Goal: Transaction & Acquisition: Purchase product/service

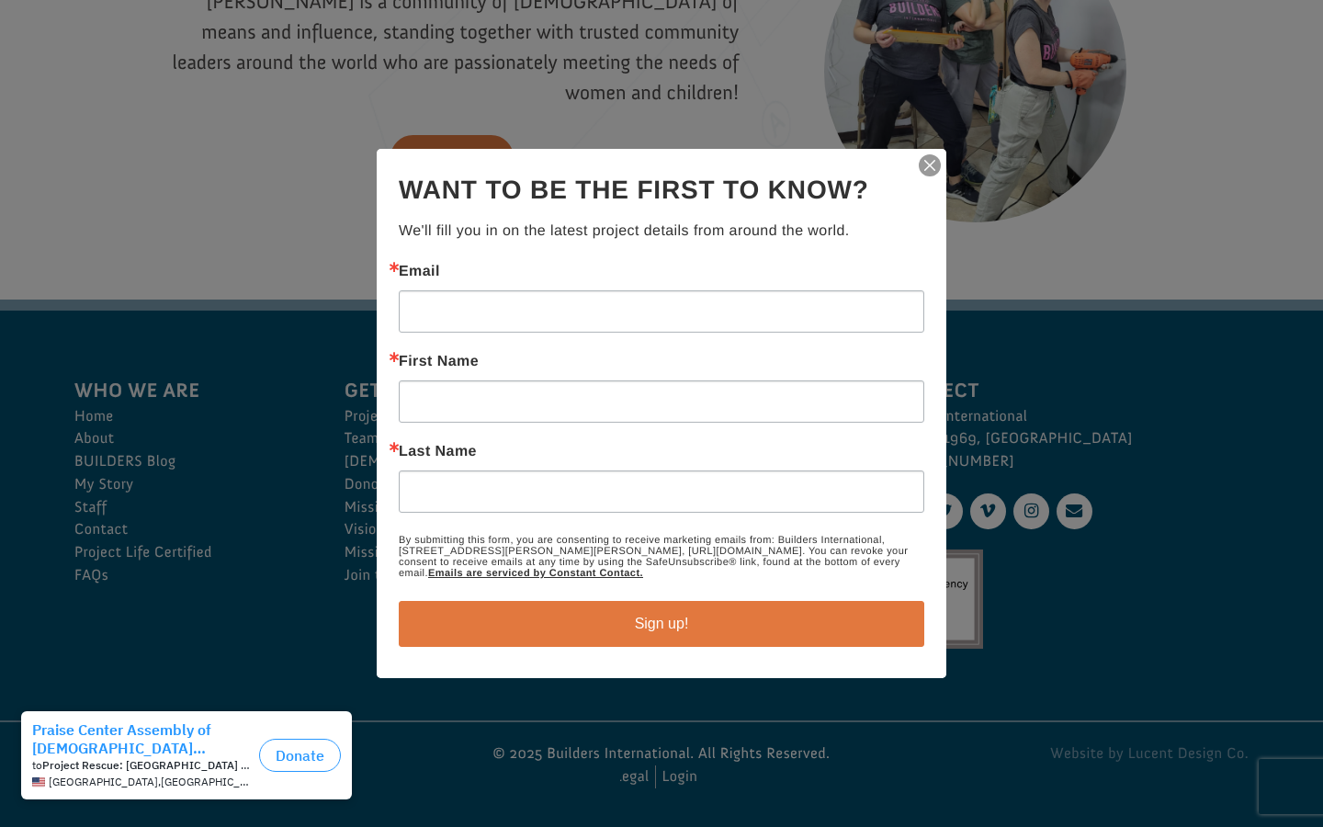
scroll to position [2584, 0]
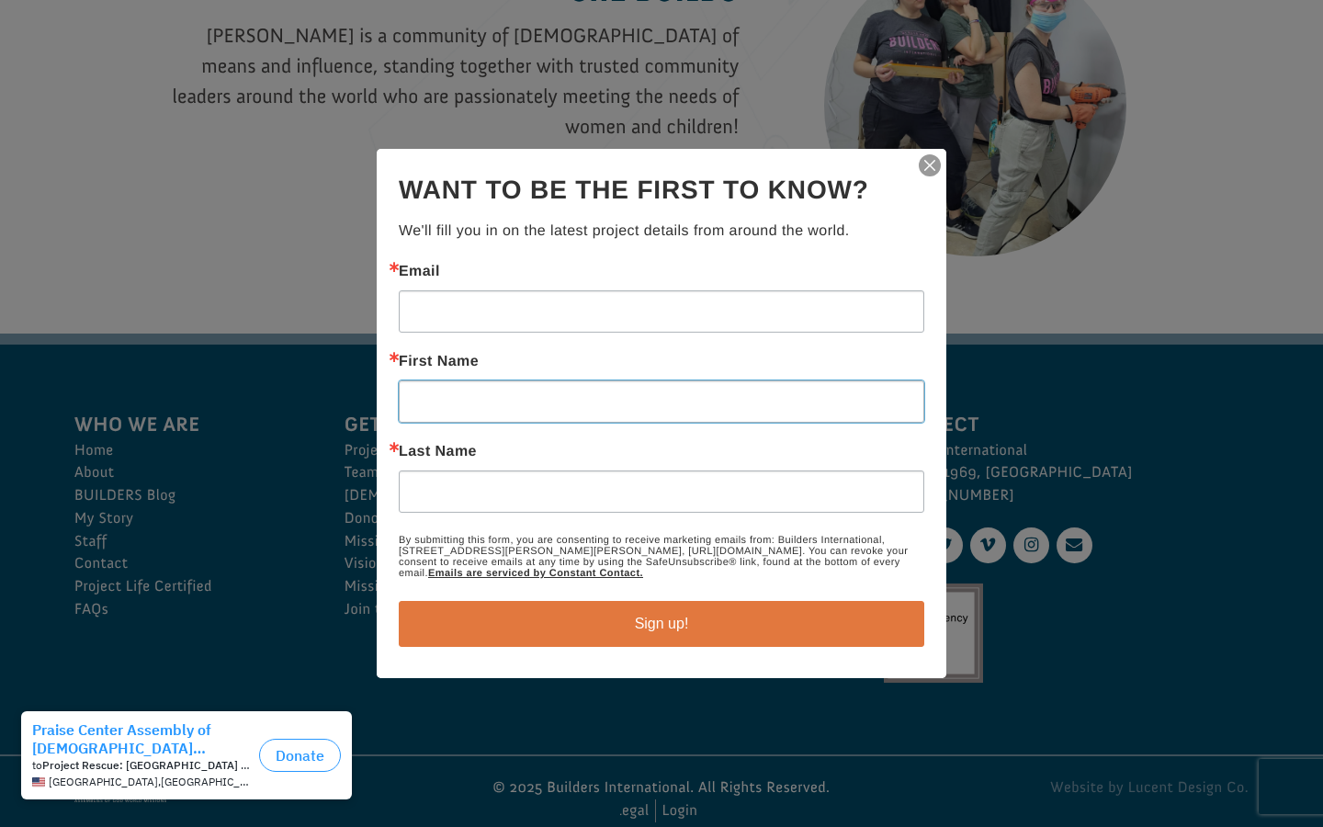
click at [661, 401] on input "First Name" at bounding box center [661, 401] width 525 height 42
type input "Romaine"
click at [661, 401] on input "First Name" at bounding box center [661, 401] width 525 height 42
type input "Maryland"
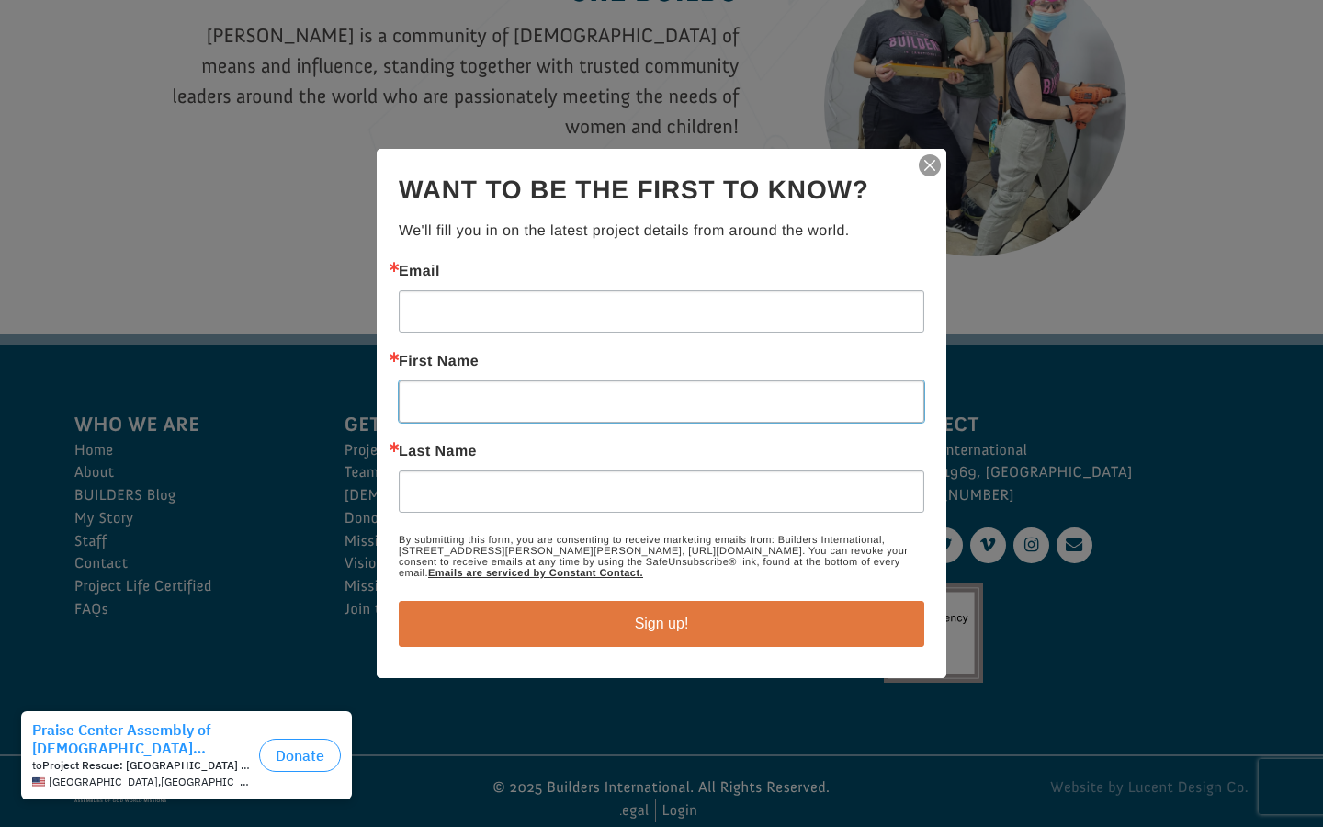
click at [661, 401] on input "First Name" at bounding box center [661, 401] width 525 height 42
click at [661, 491] on input "Last Name" at bounding box center [661, 491] width 525 height 42
type input "Moore"
click at [661, 491] on input "Last Name" at bounding box center [661, 491] width 525 height 42
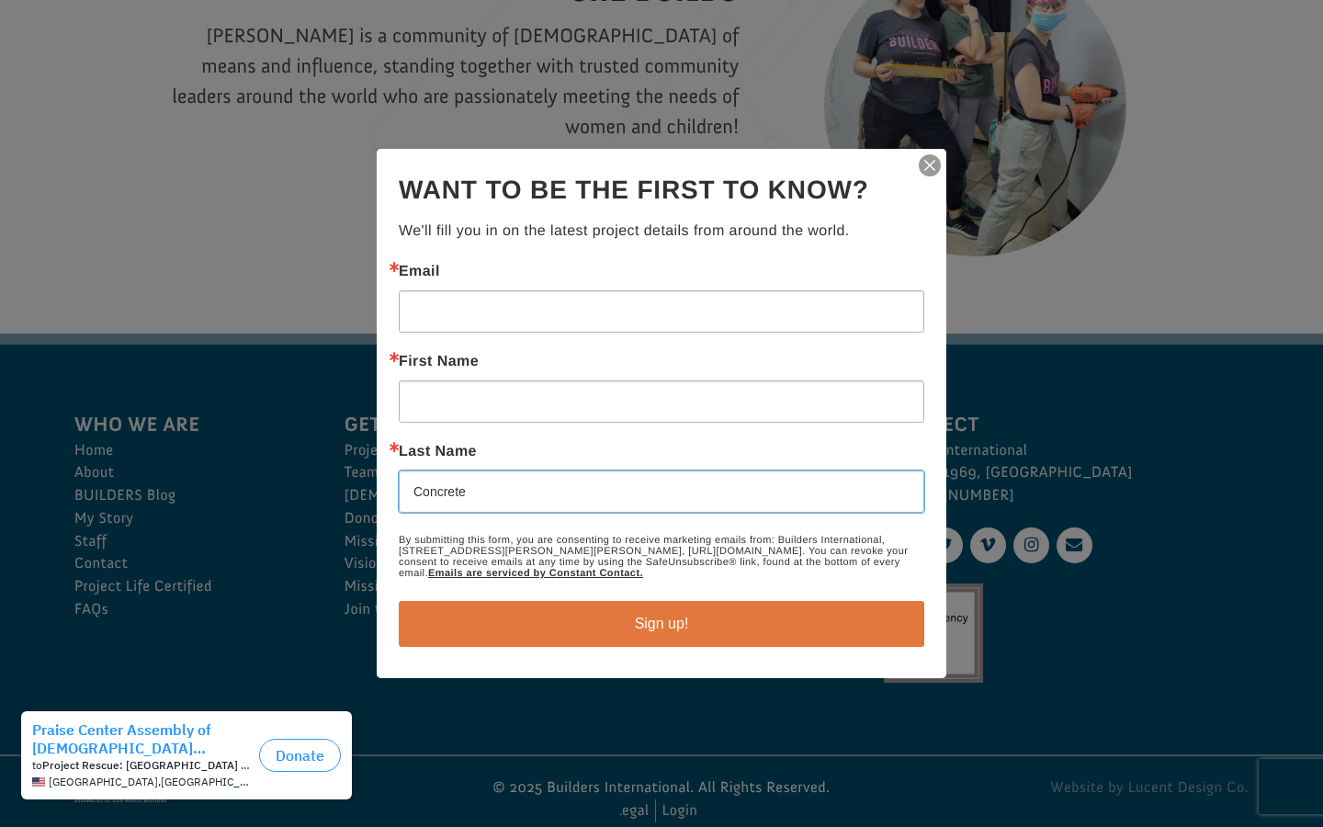
type input "Concrete"
click at [661, 491] on input "Last Name" at bounding box center [661, 491] width 525 height 42
click at [661, 311] on input "Email" at bounding box center [661, 311] width 525 height 42
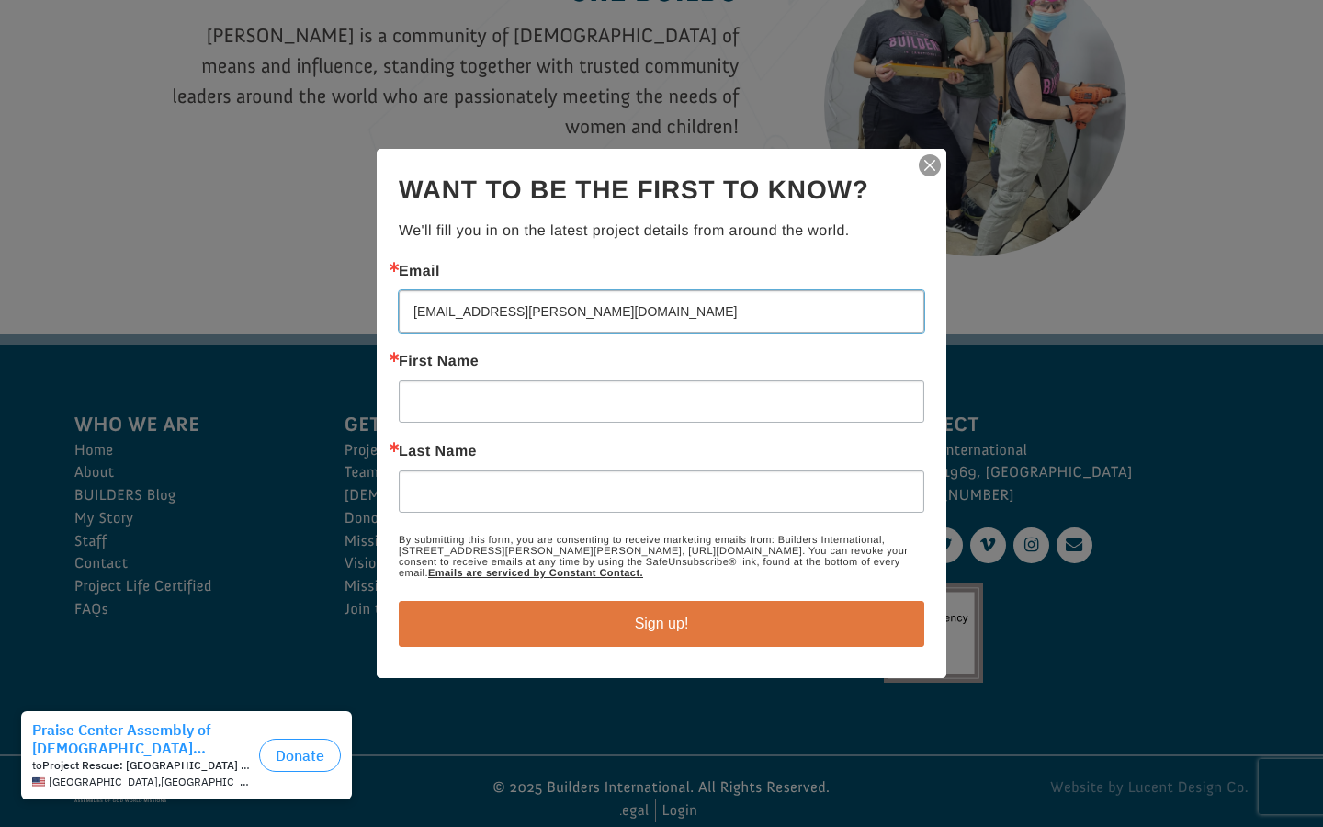
type input "katelynn.gottlieb@banlamail.com"
click at [661, 401] on input "First Name" at bounding box center [661, 401] width 525 height 42
type input "Romaine"
click at [661, 491] on input "Last Name" at bounding box center [661, 491] width 525 height 42
type input "Moore"
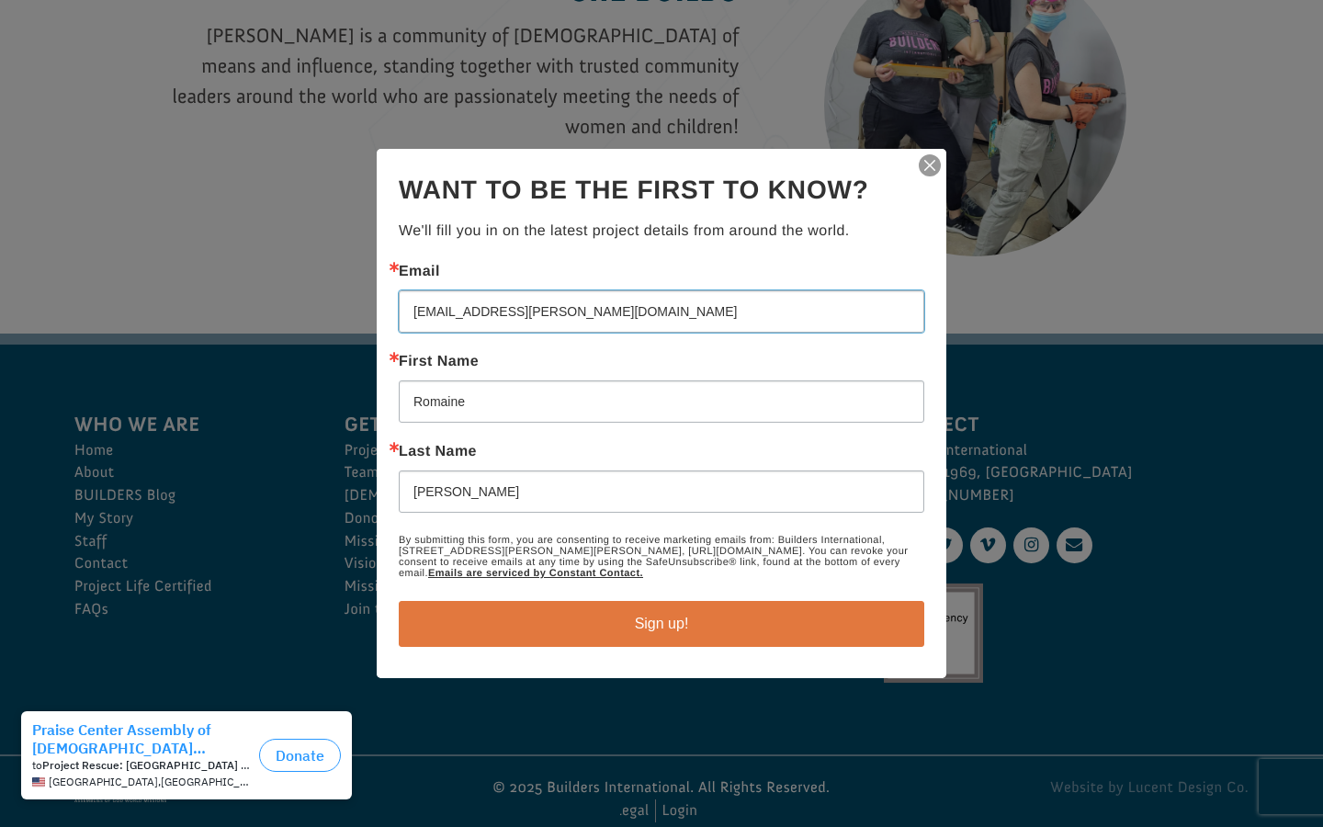
click at [399, 601] on button "Sign up!" at bounding box center [661, 624] width 525 height 46
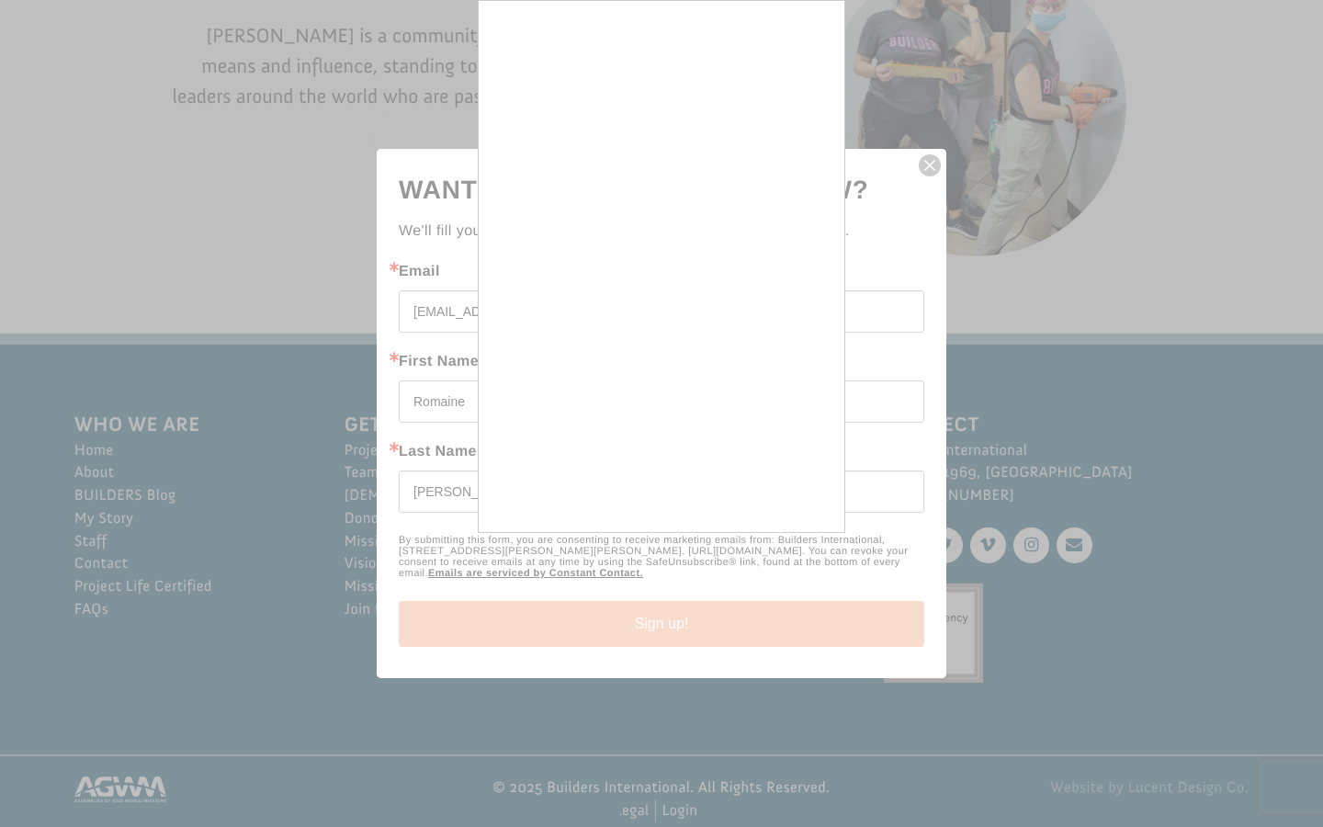
scroll to position [0, 6]
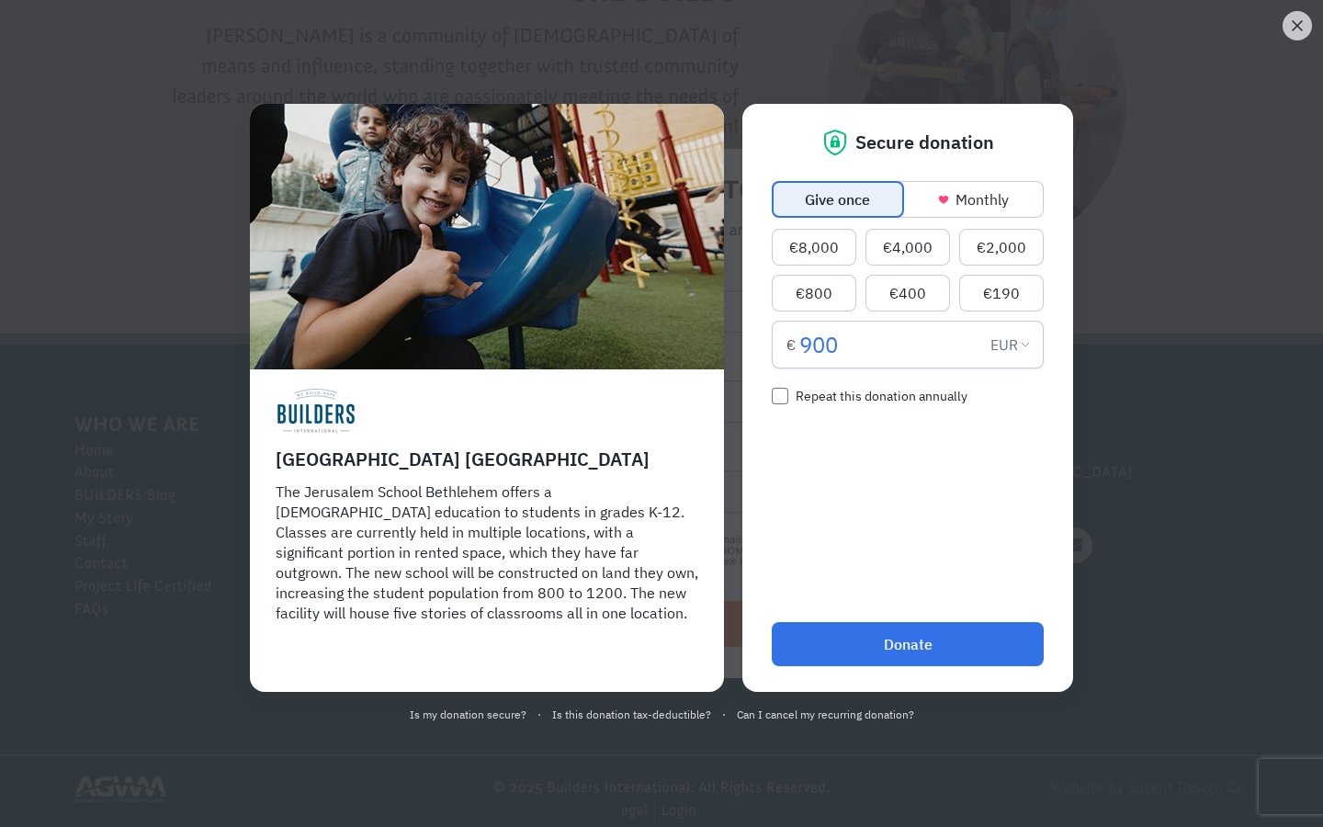
scroll to position [0, 6]
select select "USD"
radio input "true"
type input "1,000"
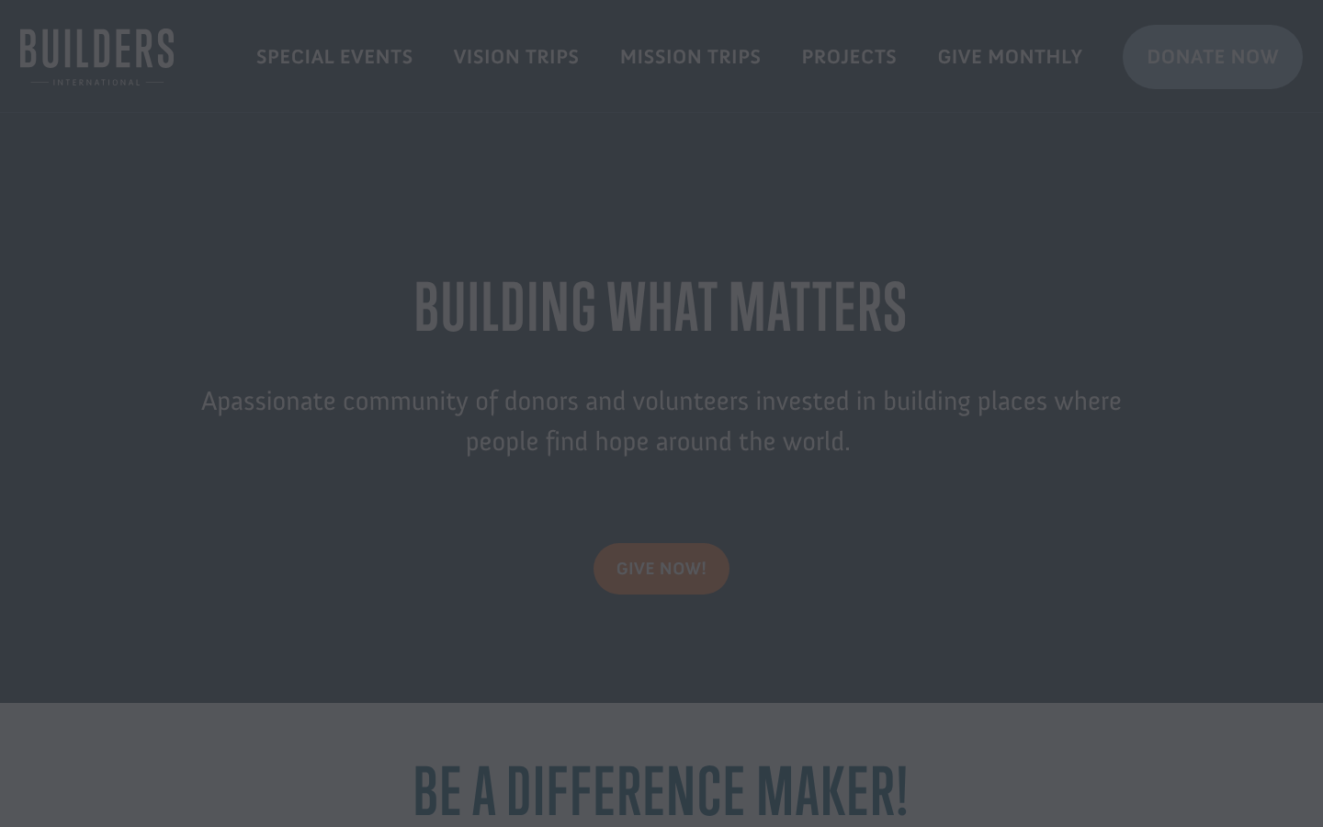
select select "EUR"
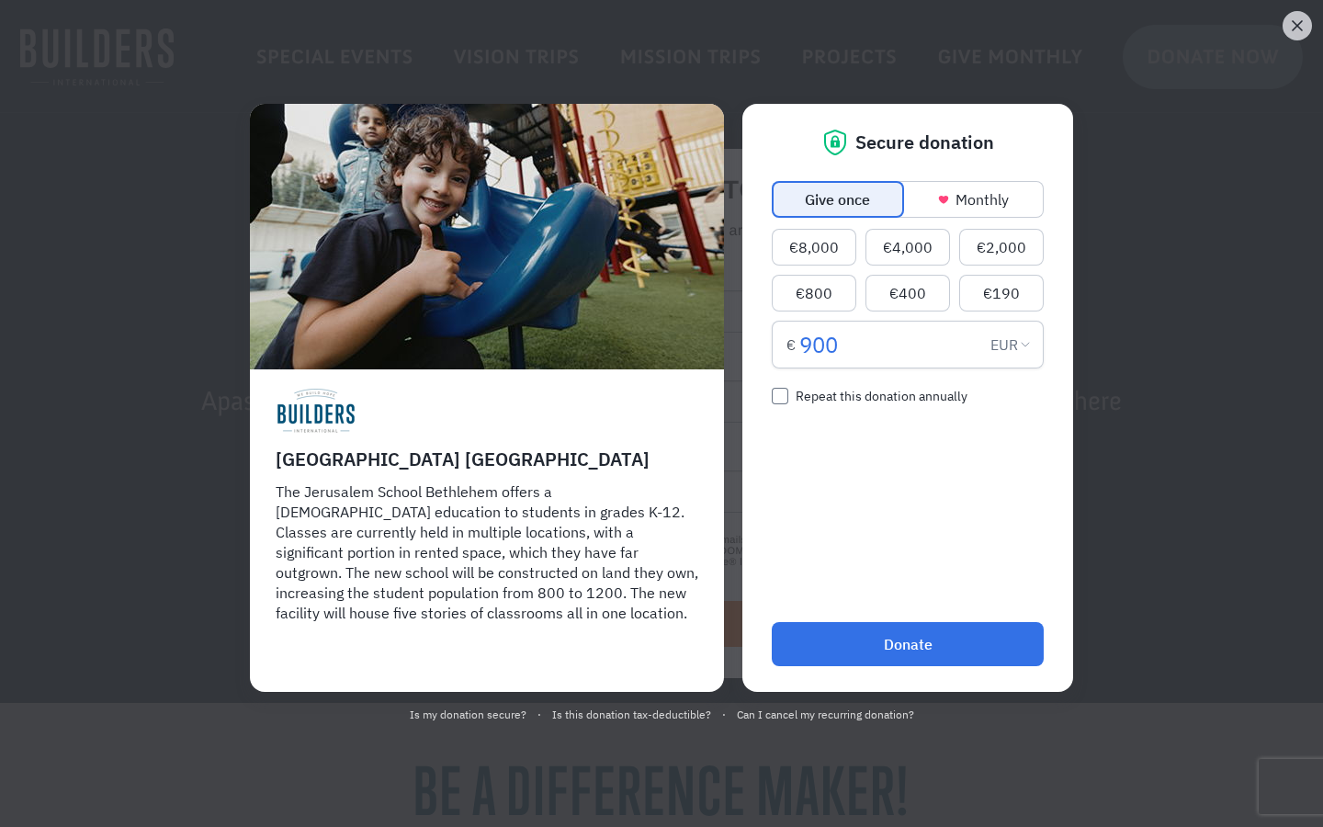
click at [890, 344] on input "900" at bounding box center [891, 345] width 184 height 48
type input "0"
type input "36"
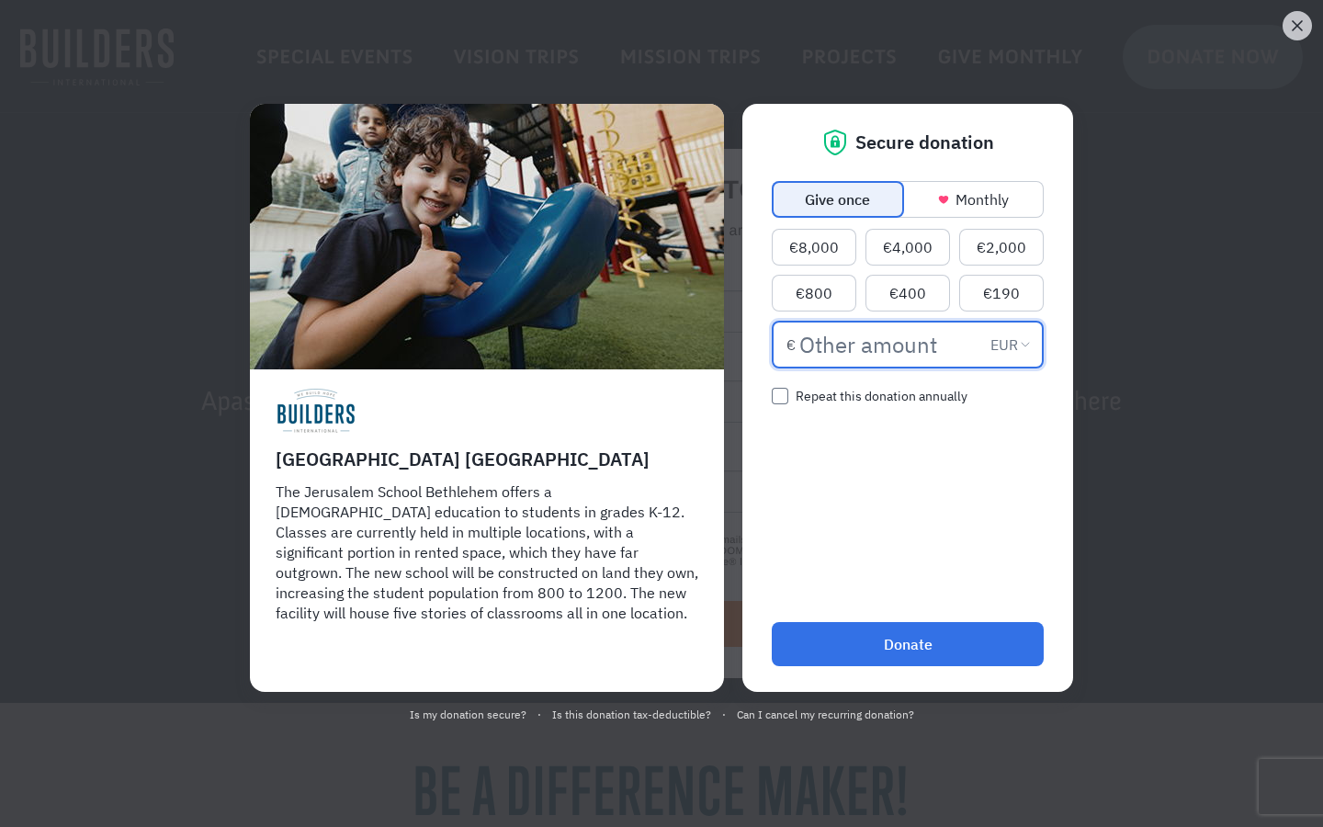
click at [890, 344] on input "Donation amount EUR" at bounding box center [891, 345] width 184 height 48
click at [890, 344] on input "3,006" at bounding box center [891, 345] width 184 height 48
type input "300"
type input "30,860"
click at [890, 344] on input "Donation amount EUR" at bounding box center [891, 345] width 184 height 48
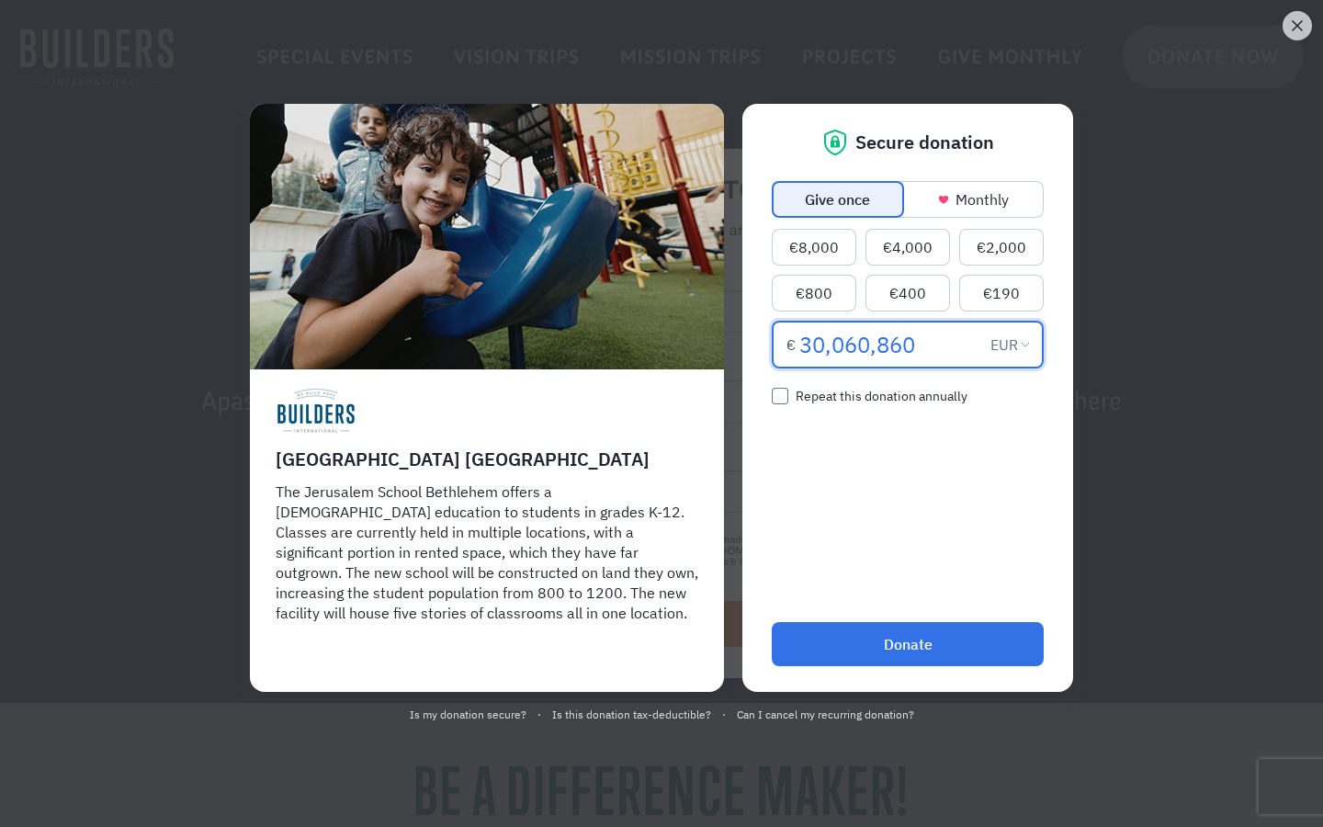
click at [890, 344] on input "30,060,860" at bounding box center [891, 345] width 184 height 48
type input "860"
type input "85,605"
click at [890, 344] on input "Donation amount EUR" at bounding box center [891, 345] width 184 height 48
click at [890, 344] on input "80,560,850" at bounding box center [891, 345] width 184 height 48
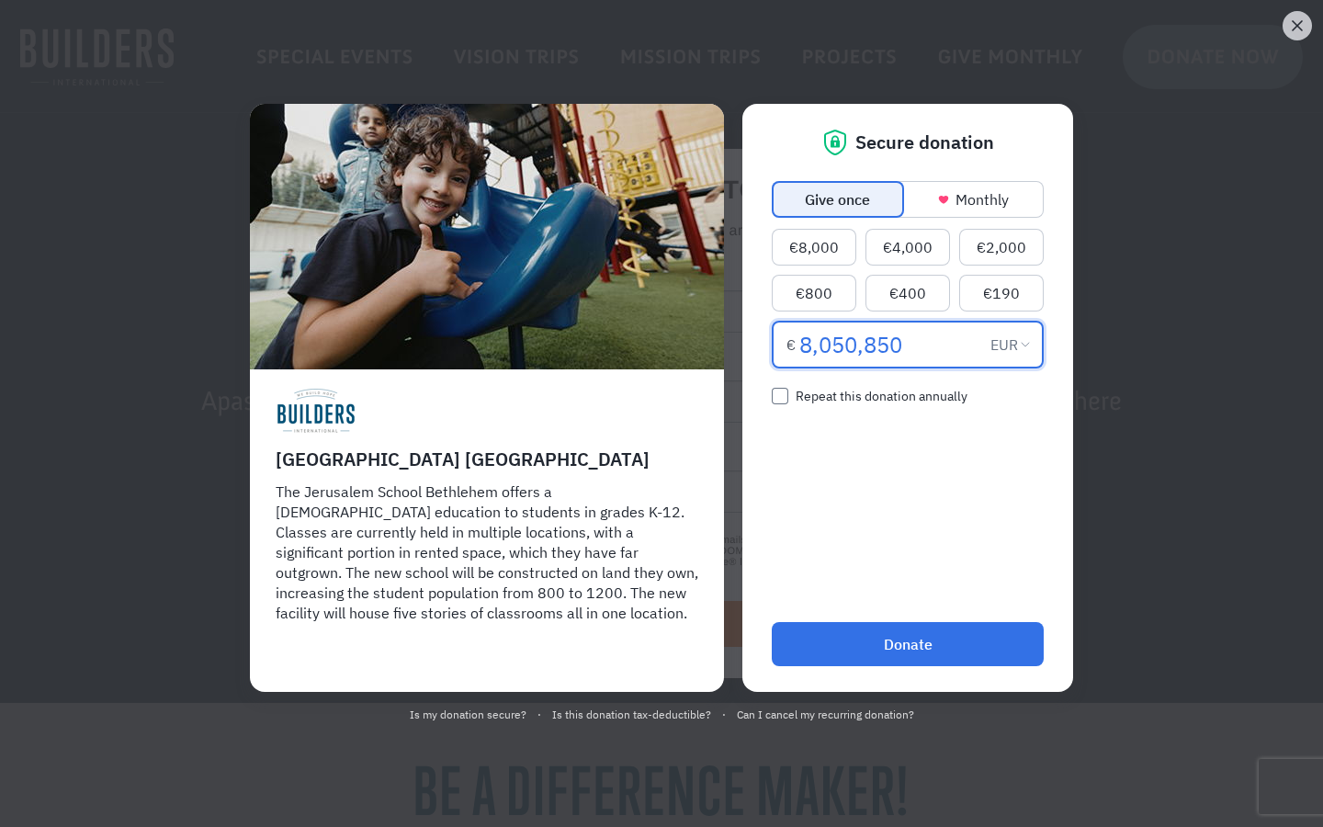
type input "50,850"
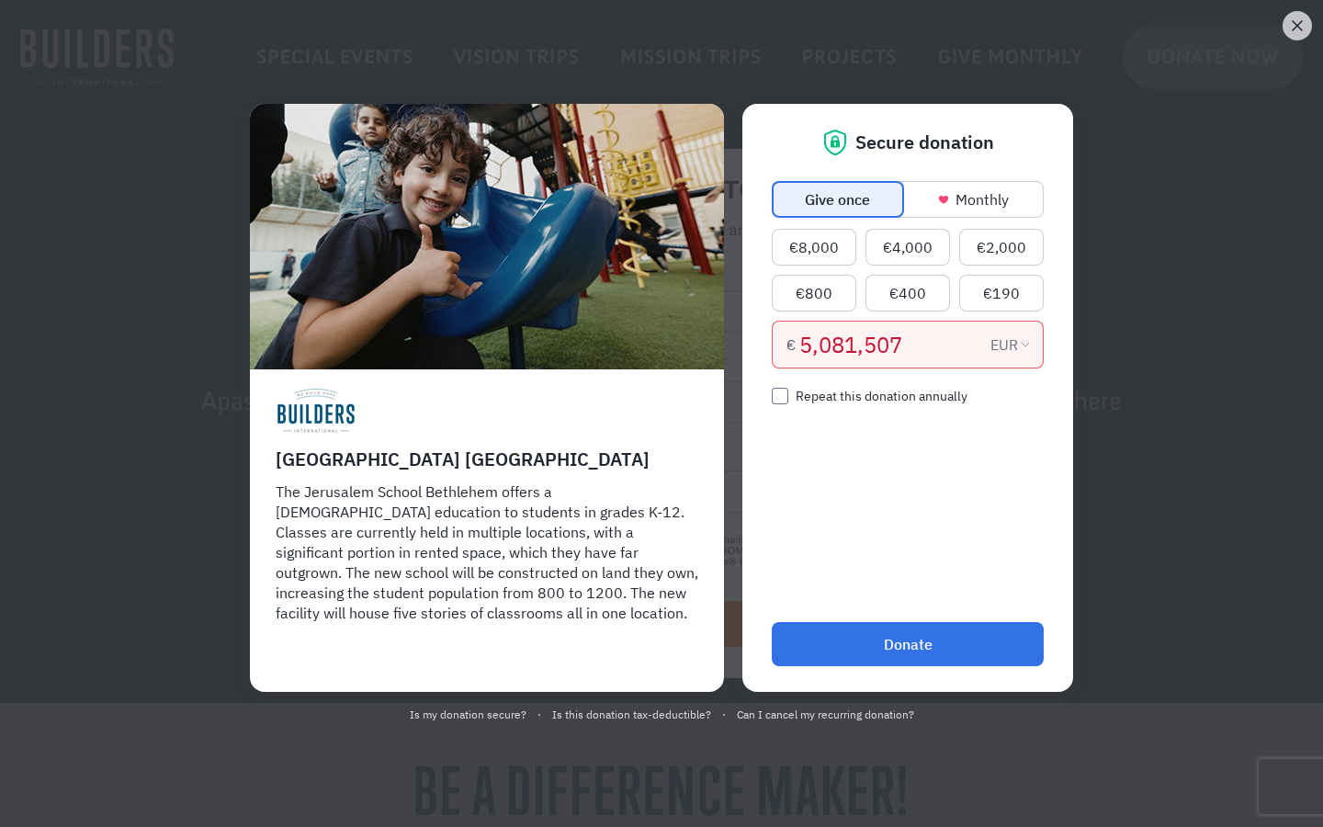
type input "50,815,078"
click at [880, 344] on input "Donation amount EUR" at bounding box center [881, 345] width 164 height 48
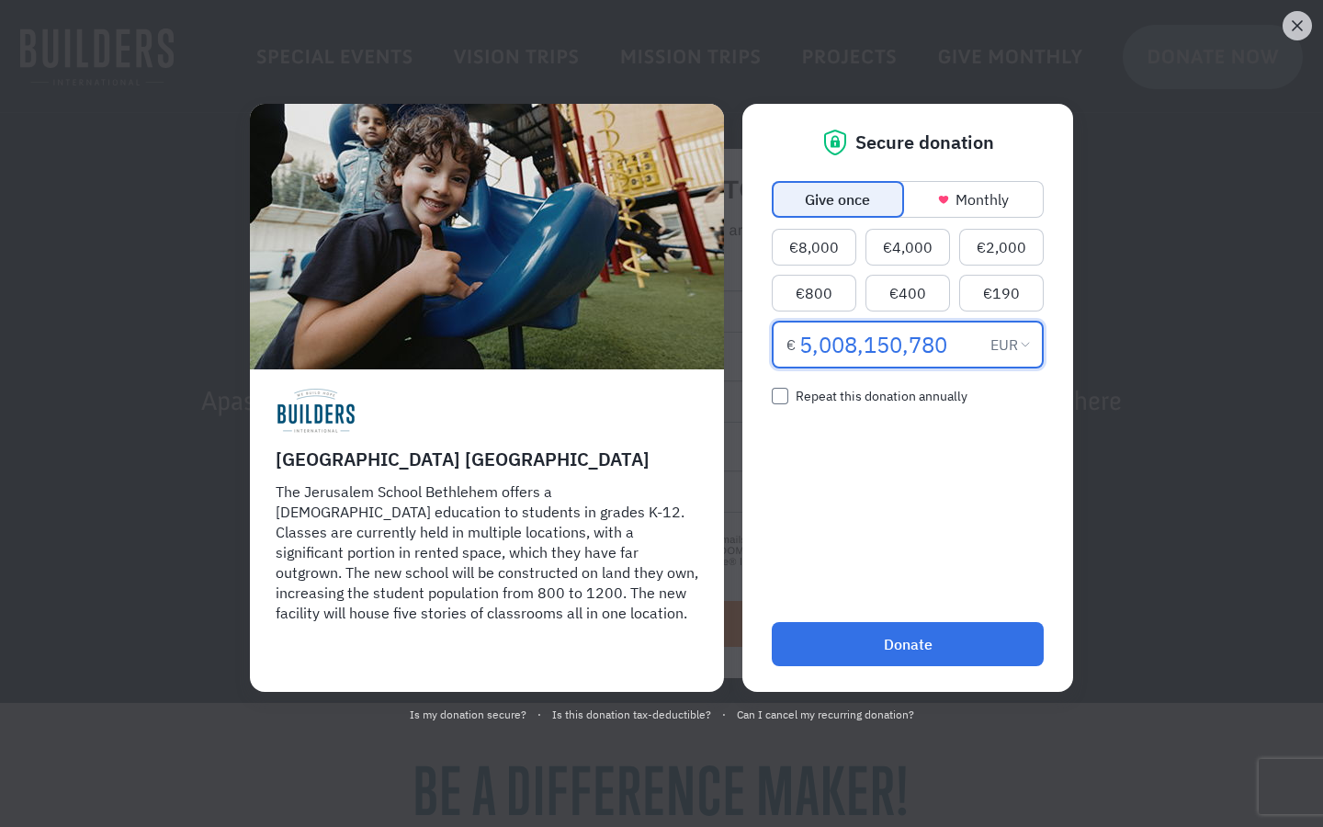
click at [890, 344] on input "5,008,150,780" at bounding box center [891, 345] width 184 height 48
type input "850,780"
type input "71,718"
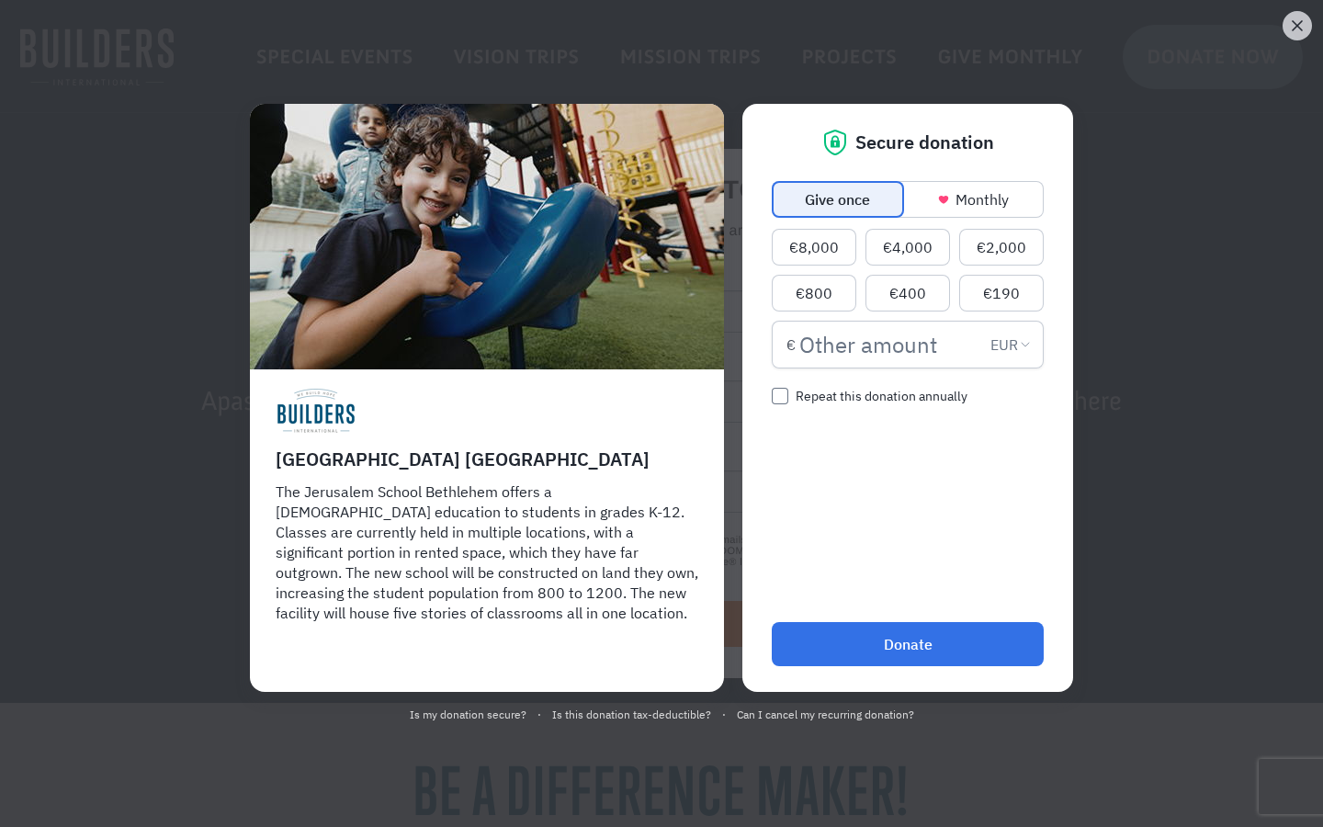
click at [890, 344] on input "Donation amount EUR" at bounding box center [891, 345] width 184 height 48
click at [890, 344] on input "71,071,800" at bounding box center [891, 345] width 184 height 48
type input "7,071,800"
type input "7,418,008"
click at [880, 344] on input "Donation amount EUR" at bounding box center [881, 345] width 164 height 48
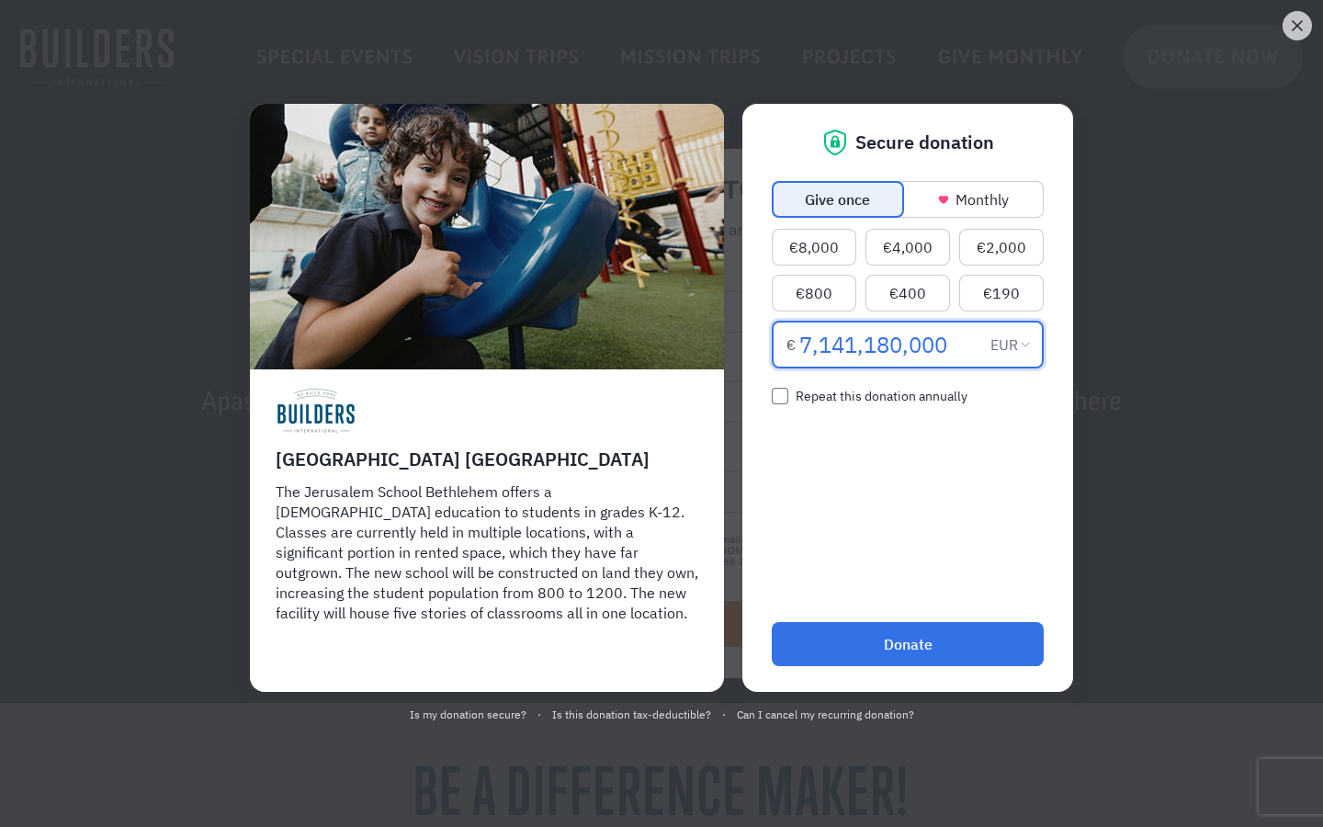
click at [890, 344] on input "7,141,180,000" at bounding box center [891, 345] width 184 height 48
type input "14,180,000"
type input "1,401,800,008"
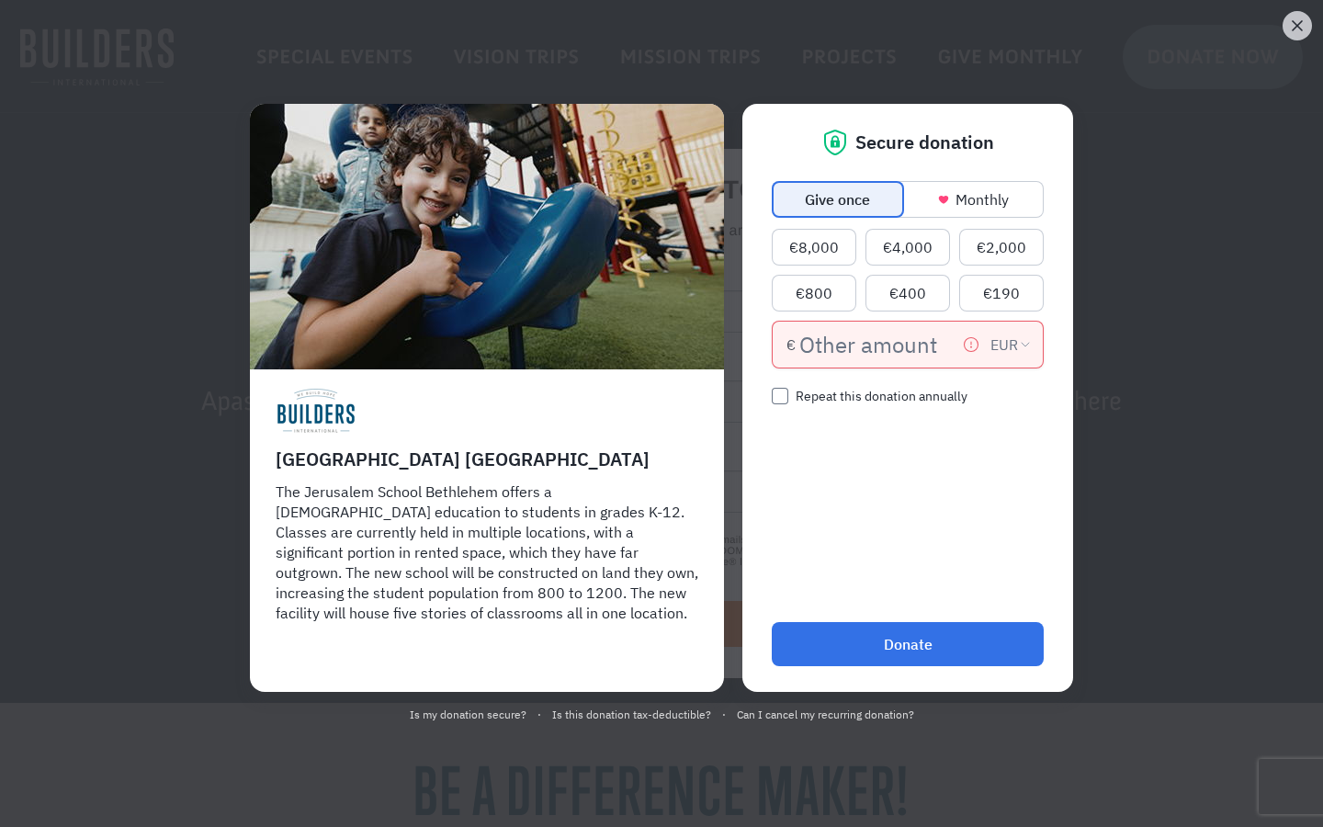
click at [880, 344] on input "Donation amount EUR" at bounding box center [881, 345] width 164 height 48
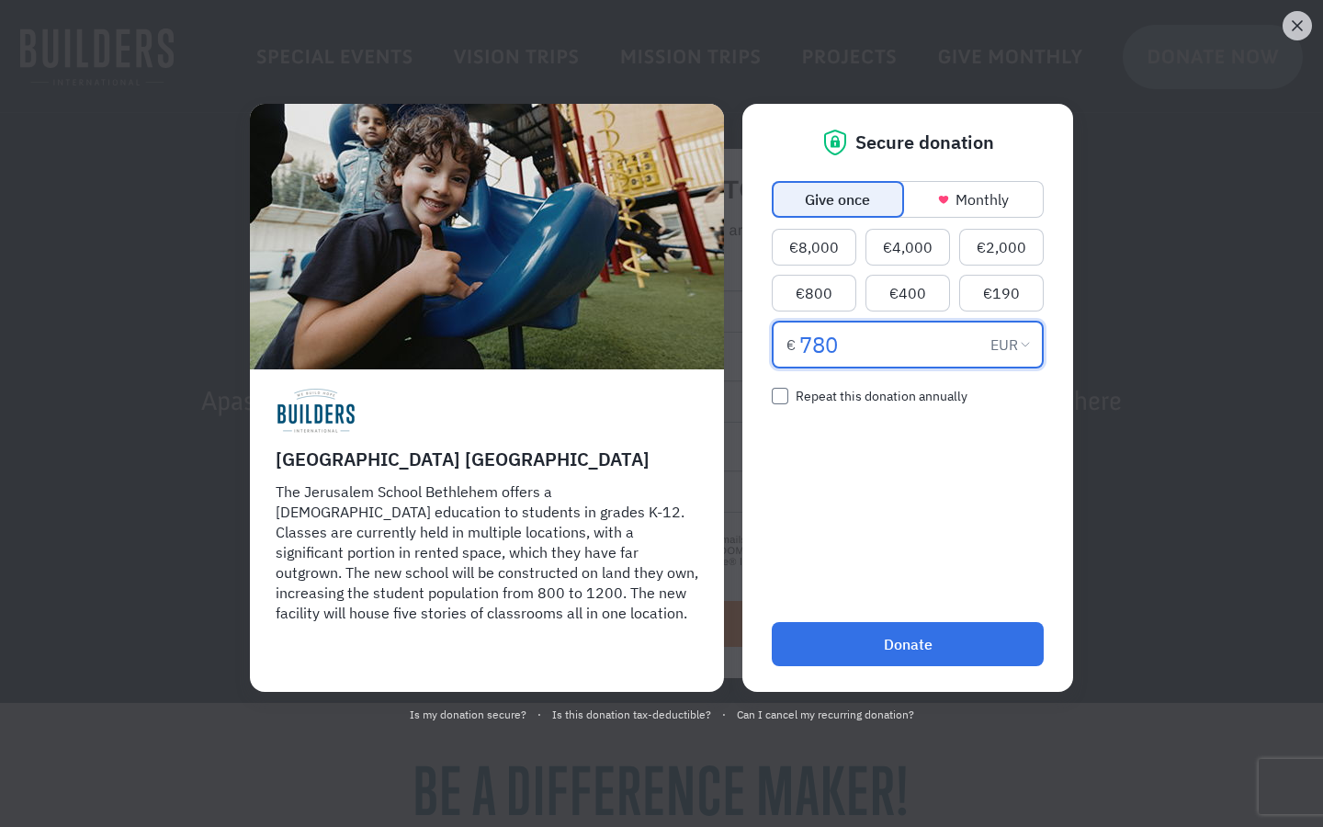
click at [890, 344] on input "780" at bounding box center [891, 345] width 184 height 48
type input "70"
type input "438,541"
click at [890, 344] on input "Donation amount EUR" at bounding box center [891, 345] width 184 height 48
click at [890, 344] on input "4,308,541" at bounding box center [891, 345] width 184 height 48
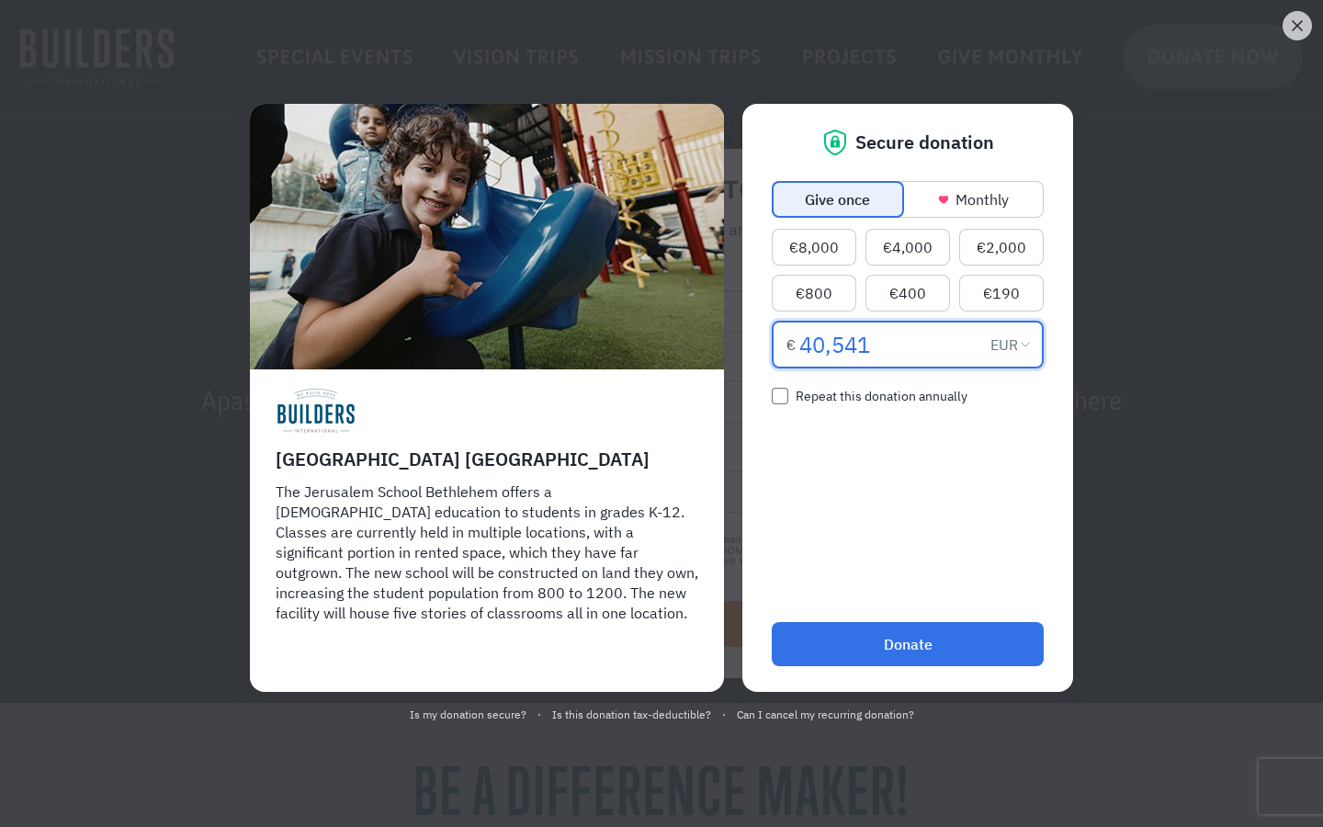
type input "541"
type input "59,241"
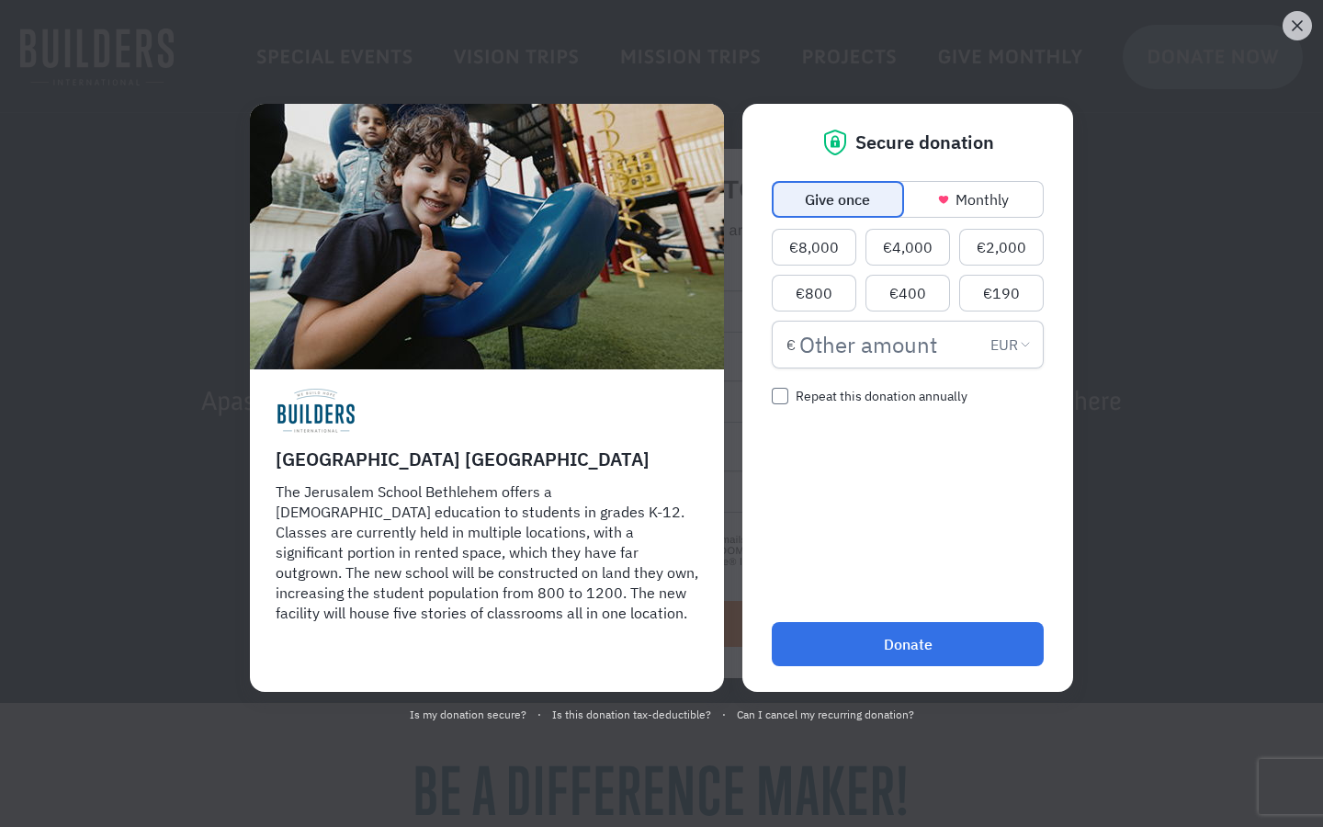
click at [890, 344] on input "Donation amount EUR" at bounding box center [891, 345] width 184 height 48
click at [890, 344] on input "5,928,411" at bounding box center [891, 345] width 184 height 48
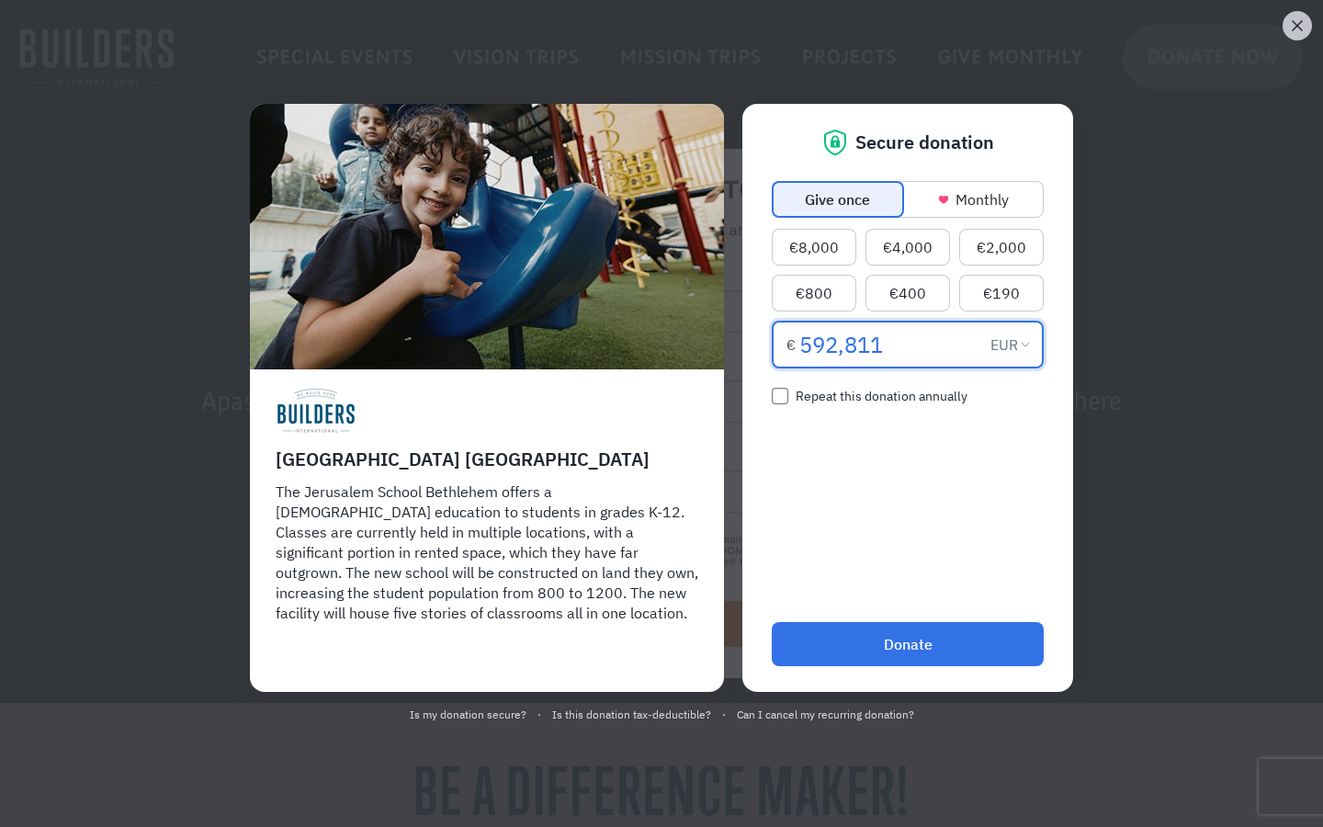
type input "92,811"
type input "952,918,115"
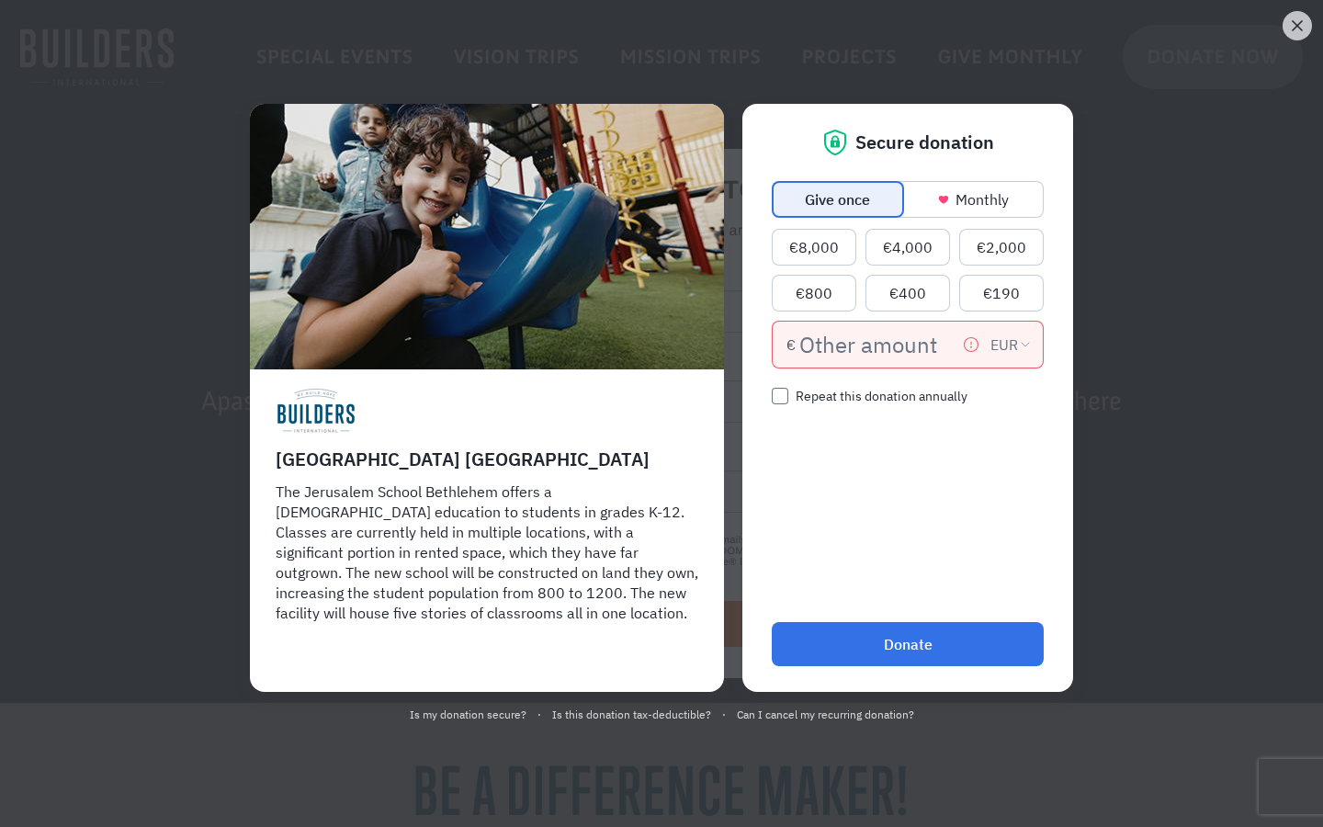
click at [880, 344] on input "Donation amount EUR" at bounding box center [881, 345] width 164 height 48
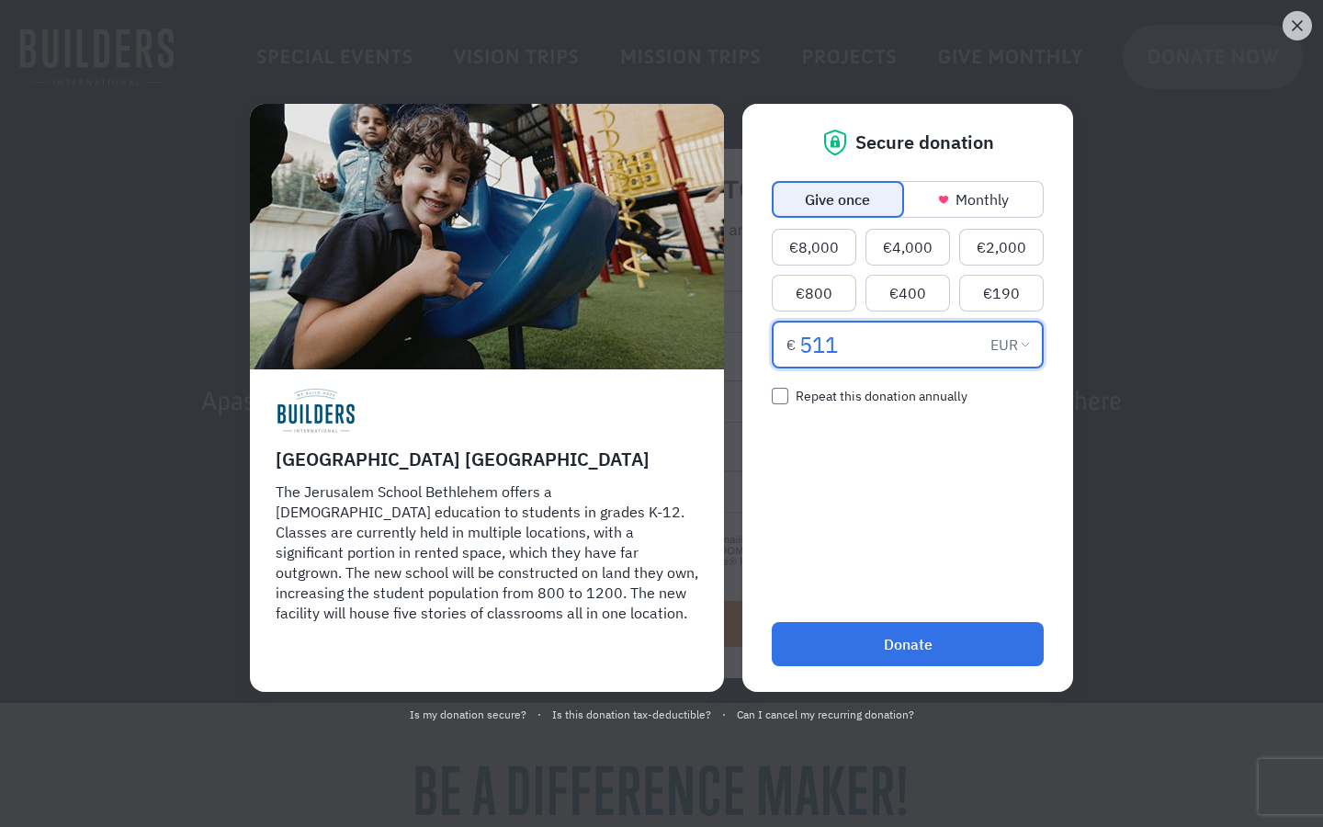
click at [890, 344] on input "511" at bounding box center [891, 345] width 184 height 48
type input "51"
type input "5,141"
click at [890, 344] on input "Donation amount EUR" at bounding box center [891, 345] width 184 height 48
click at [890, 344] on input "511,141" at bounding box center [891, 345] width 184 height 48
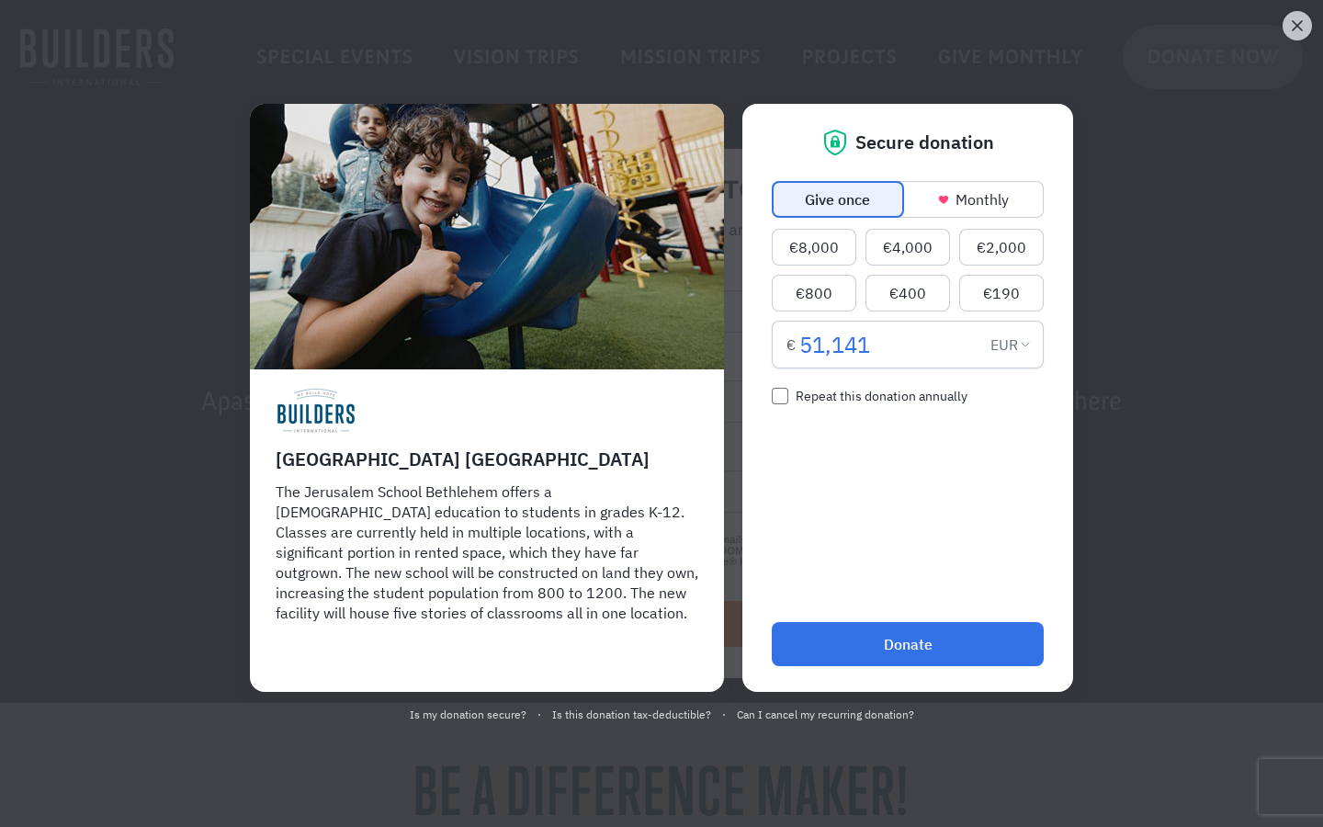
type input "51,141"
type input "116,416"
click at [890, 344] on input "Donation amount EUR" at bounding box center [891, 345] width 184 height 48
click at [890, 344] on input "11,164,116" at bounding box center [891, 345] width 184 height 48
type input "116,116"
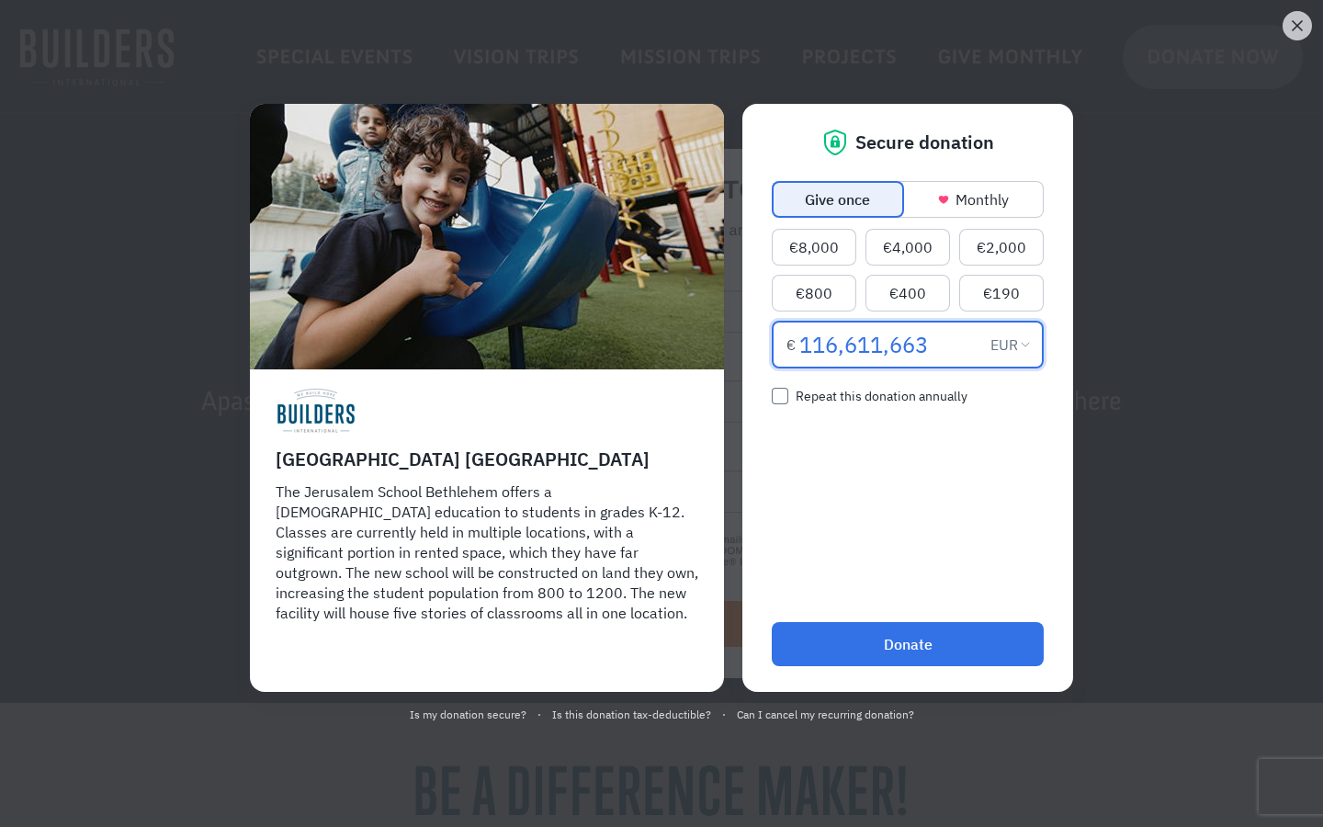
type input "116,611,663"
